Goal: Communication & Community: Participate in discussion

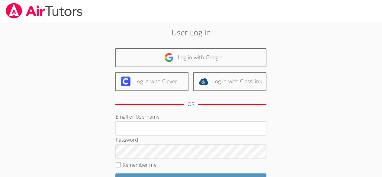
click at [115, 173] on input "Log in" at bounding box center [190, 180] width 151 height 14
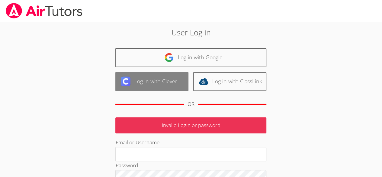
type input "'"
click at [149, 80] on link "Log in with Clever" at bounding box center [151, 81] width 73 height 19
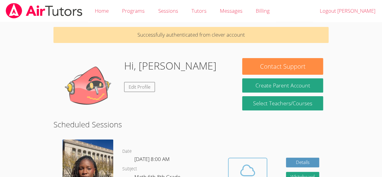
click at [263, 172] on button "Cloud Room" at bounding box center [247, 174] width 39 height 34
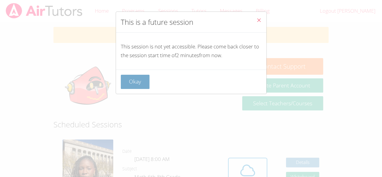
click at [145, 82] on button "Okay" at bounding box center [135, 82] width 29 height 14
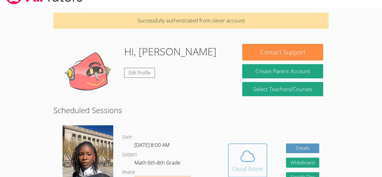
click at [247, 162] on icon at bounding box center [247, 155] width 17 height 17
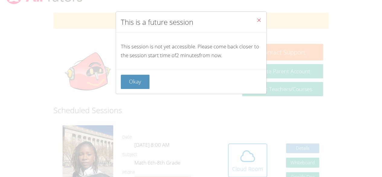
click at [256, 21] on icon "Close" at bounding box center [258, 20] width 5 height 5
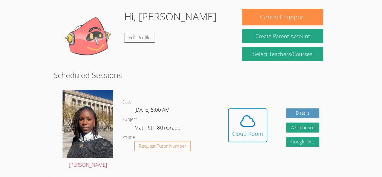
scroll to position [51, 0]
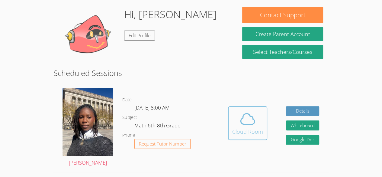
click at [252, 114] on icon at bounding box center [247, 118] width 17 height 17
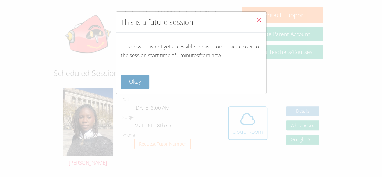
click at [129, 85] on button "Okay" at bounding box center [135, 82] width 29 height 14
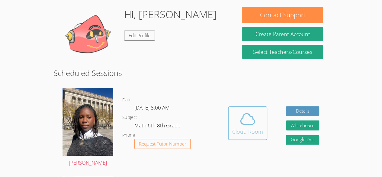
click at [246, 113] on icon at bounding box center [248, 118] width 14 height 11
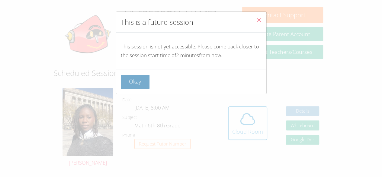
click at [143, 83] on button "Okay" at bounding box center [135, 82] width 29 height 14
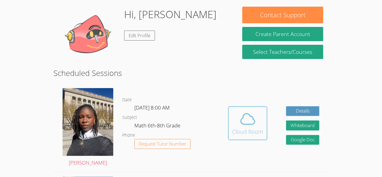
click at [247, 132] on div "Cloud Room" at bounding box center [247, 131] width 31 height 8
click at [251, 133] on div "Cloud Room" at bounding box center [247, 131] width 31 height 8
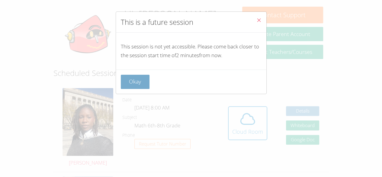
click at [136, 86] on button "Okay" at bounding box center [135, 82] width 29 height 14
click at [250, 128] on div "Cloud Room" at bounding box center [247, 131] width 31 height 8
click at [130, 83] on button "Okay" at bounding box center [135, 82] width 29 height 14
click at [248, 130] on div "Cloud Room" at bounding box center [247, 131] width 31 height 8
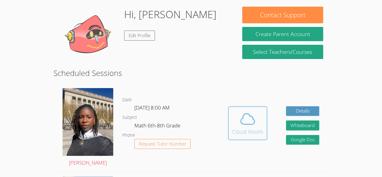
click at [251, 131] on div "Cloud Room" at bounding box center [247, 131] width 31 height 8
click at [248, 132] on div "Cloud Room" at bounding box center [247, 131] width 31 height 8
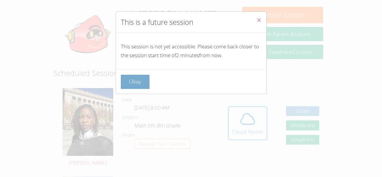
click at [135, 86] on button "Okay" at bounding box center [135, 82] width 29 height 14
click at [249, 128] on div "Cloud Room" at bounding box center [247, 131] width 31 height 8
click at [134, 86] on button "Okay" at bounding box center [135, 82] width 29 height 14
click at [241, 128] on div "Cloud Room" at bounding box center [247, 131] width 31 height 8
click at [131, 88] on button "Okay" at bounding box center [135, 82] width 29 height 14
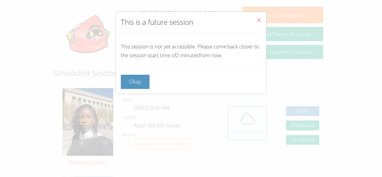
click at [242, 129] on div "Cloud Room" at bounding box center [247, 131] width 31 height 8
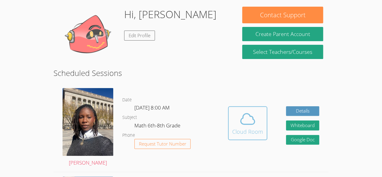
click at [245, 131] on div "Cloud Room" at bounding box center [247, 131] width 31 height 8
click at [241, 134] on div "Cloud Room" at bounding box center [247, 131] width 31 height 8
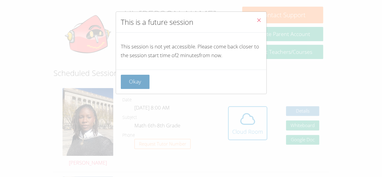
click at [137, 85] on button "Okay" at bounding box center [135, 82] width 29 height 14
click at [238, 134] on div "Cloud Room" at bounding box center [247, 131] width 31 height 8
click at [135, 86] on button "Okay" at bounding box center [135, 82] width 29 height 14
click at [240, 129] on div "Cloud Room" at bounding box center [247, 131] width 31 height 8
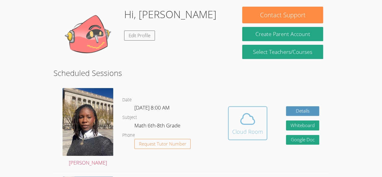
click at [242, 128] on div "Cloud Room" at bounding box center [247, 131] width 31 height 8
click at [241, 130] on div "Cloud Room" at bounding box center [247, 131] width 31 height 8
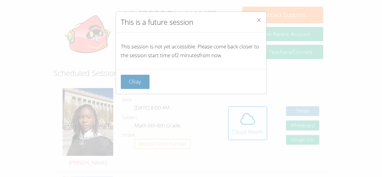
click at [137, 84] on button "Okay" at bounding box center [135, 82] width 29 height 14
click at [242, 125] on icon at bounding box center [247, 118] width 17 height 17
click at [244, 127] on div "This is a future session This session is not yet accessible. Please come back c…" at bounding box center [191, 88] width 382 height 177
click at [137, 86] on button "Okay" at bounding box center [135, 82] width 29 height 14
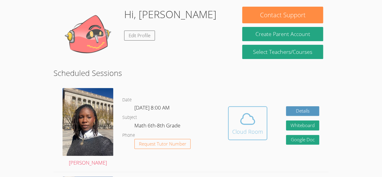
click at [245, 128] on div "Cloud Room" at bounding box center [247, 131] width 31 height 8
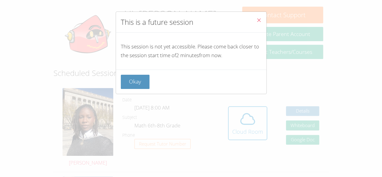
click at [256, 18] on icon "Close" at bounding box center [258, 20] width 5 height 5
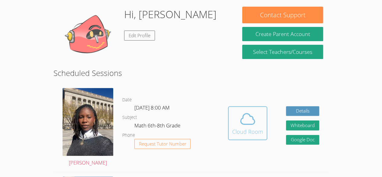
click at [265, 128] on button "Cloud Room" at bounding box center [247, 123] width 39 height 34
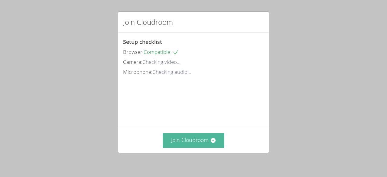
click at [195, 143] on button "Join Cloudroom" at bounding box center [193, 140] width 62 height 15
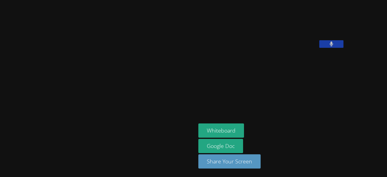
click at [384, 88] on div "[PERSON_NAME] Whiteboard Google Doc Share Your Screen" at bounding box center [193, 88] width 387 height 177
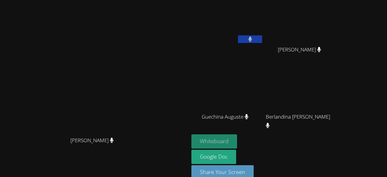
click at [233, 138] on button "Whiteboard" at bounding box center [214, 141] width 46 height 14
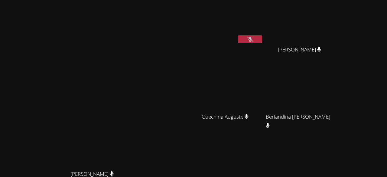
click at [253, 40] on icon at bounding box center [250, 39] width 6 height 5
click at [140, 83] on video at bounding box center [94, 115] width 91 height 104
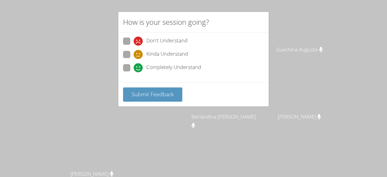
click at [133, 72] on span at bounding box center [133, 72] width 0 height 0
click at [133, 66] on input "Completely Understand" at bounding box center [135, 66] width 5 height 5
radio input "true"
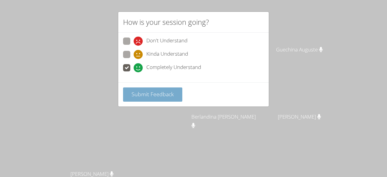
click at [153, 99] on button "Submit Feedback" at bounding box center [152, 94] width 59 height 14
